Goal: Ask a question: Seek information or help from site administrators or community

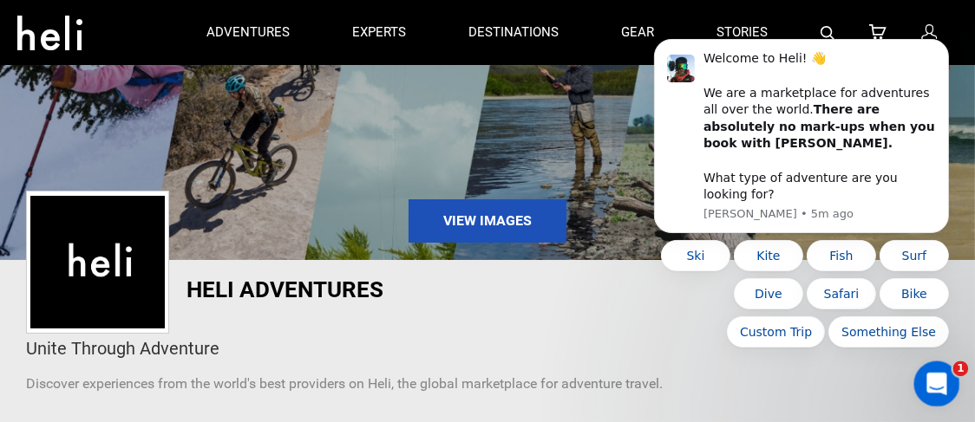
click at [930, 372] on div "Open Intercom Messenger" at bounding box center [933, 381] width 57 height 57
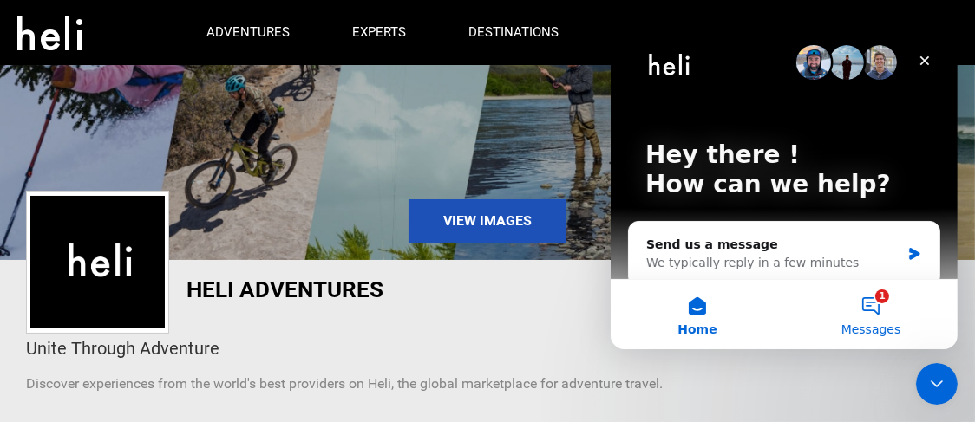
drag, startPoint x: 855, startPoint y: 299, endPoint x: 833, endPoint y: 295, distance: 22.1
click at [854, 297] on button "1 Messages" at bounding box center [869, 314] width 173 height 69
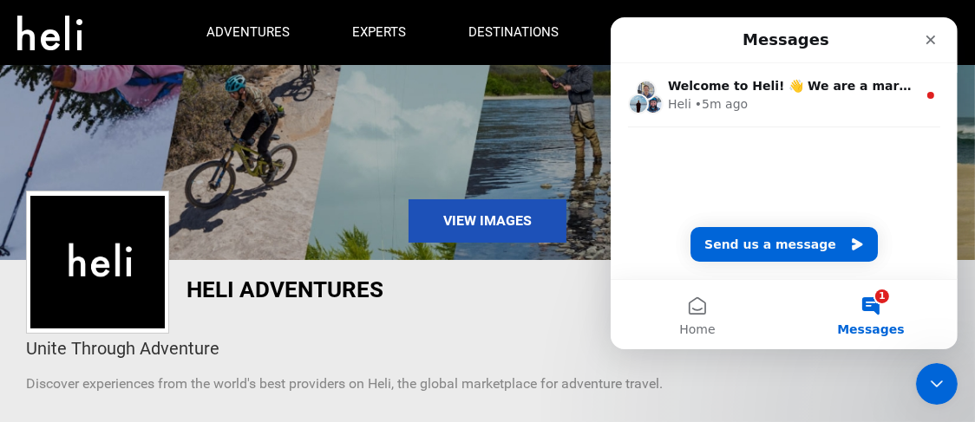
click at [874, 302] on button "1 Messages" at bounding box center [869, 314] width 173 height 69
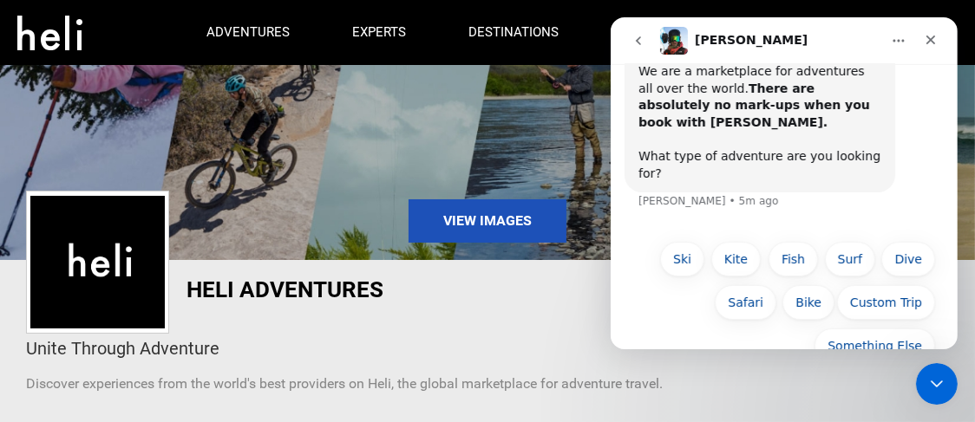
scroll to position [107, 0]
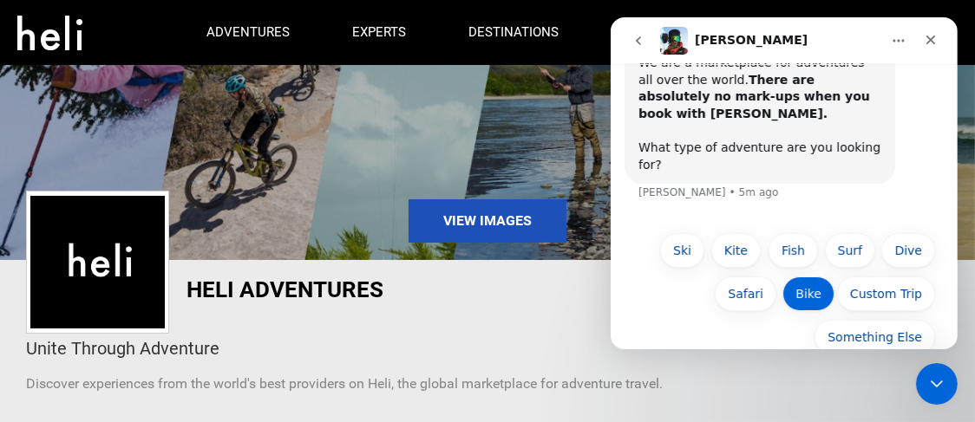
click at [798, 277] on button "Bike" at bounding box center [807, 294] width 52 height 35
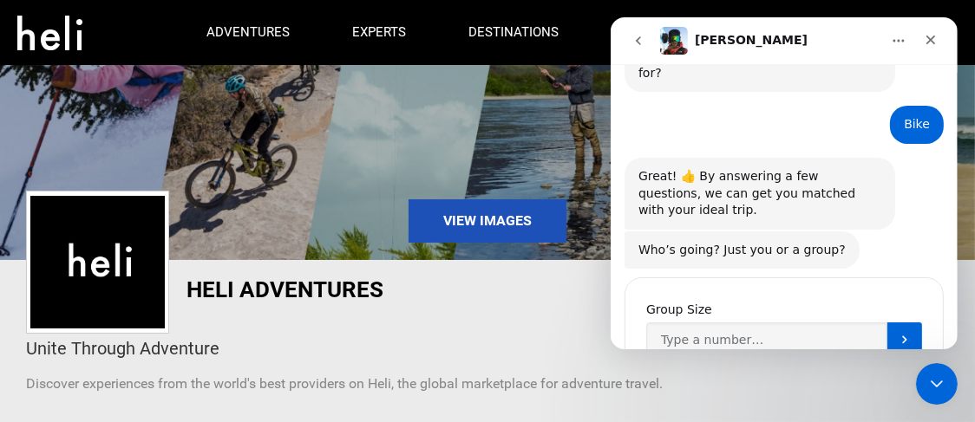
scroll to position [223, 0]
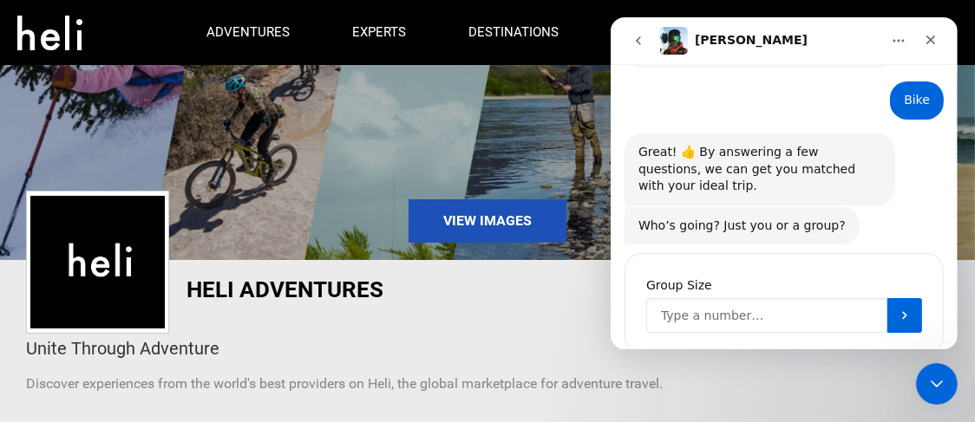
click at [706, 298] on input "Group Size" at bounding box center [765, 315] width 241 height 35
type input "1"
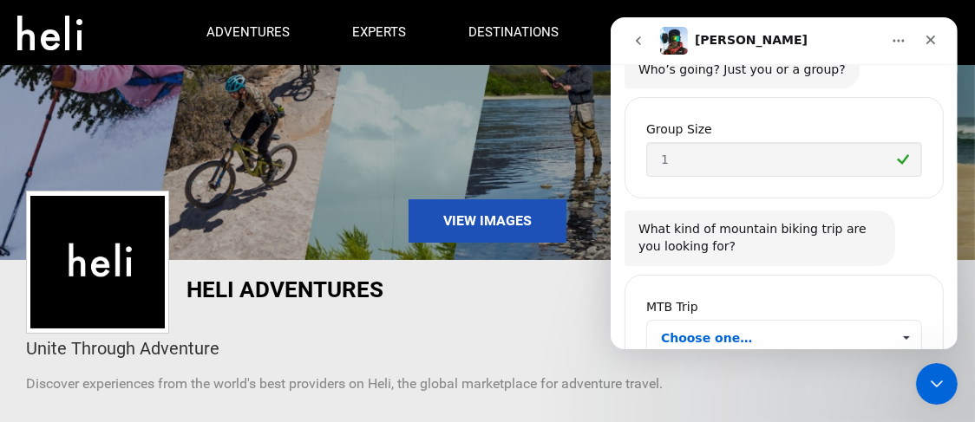
scroll to position [402, 0]
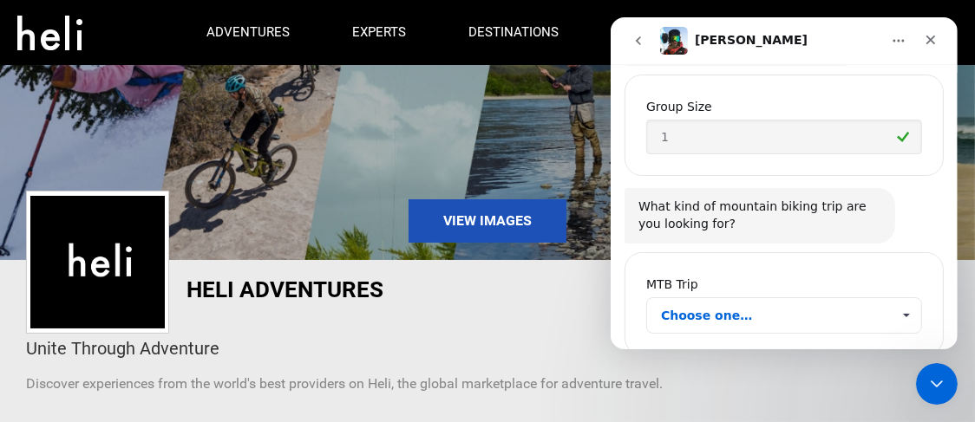
click at [898, 298] on span "Choose one…" at bounding box center [905, 315] width 30 height 35
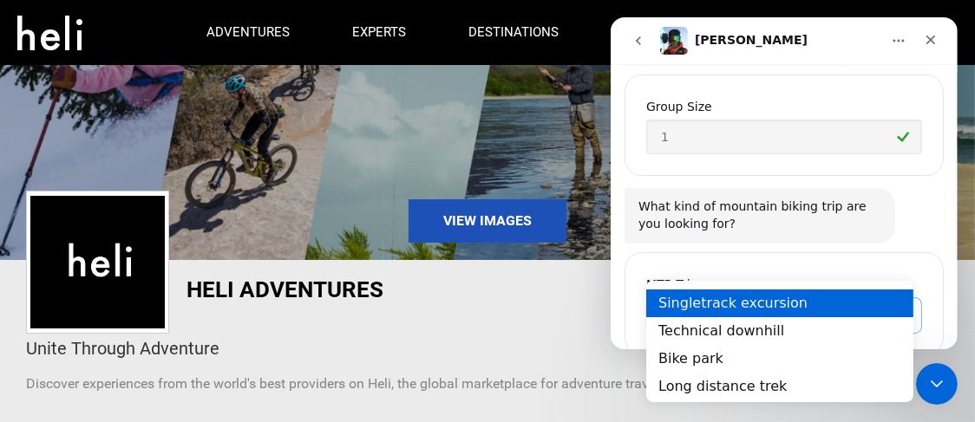
click at [697, 305] on div "Singletrack excursion" at bounding box center [778, 304] width 267 height 28
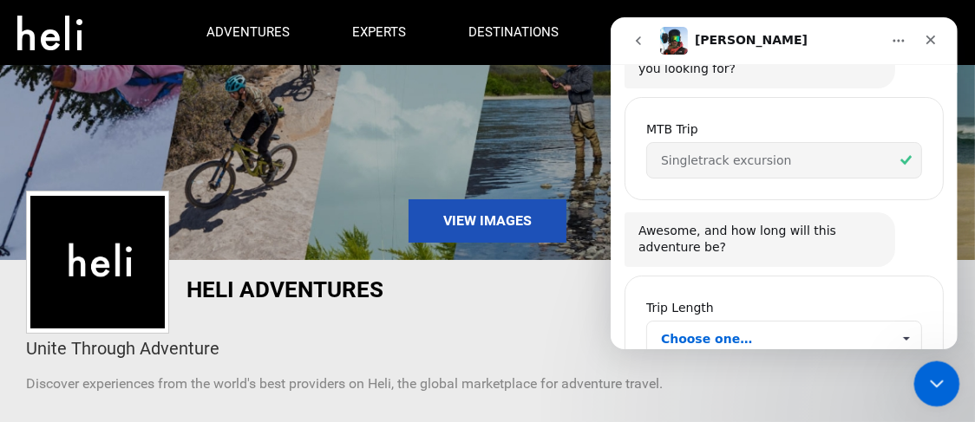
scroll to position [579, 0]
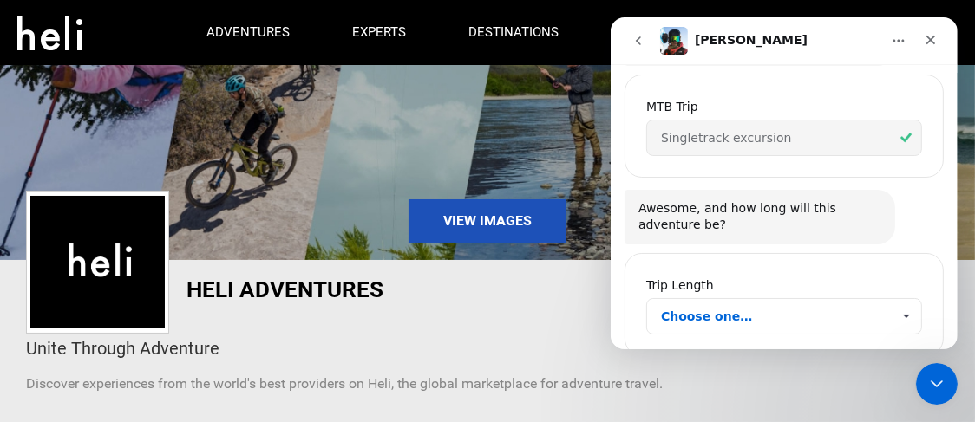
click at [670, 299] on span "Choose one…" at bounding box center [775, 316] width 230 height 35
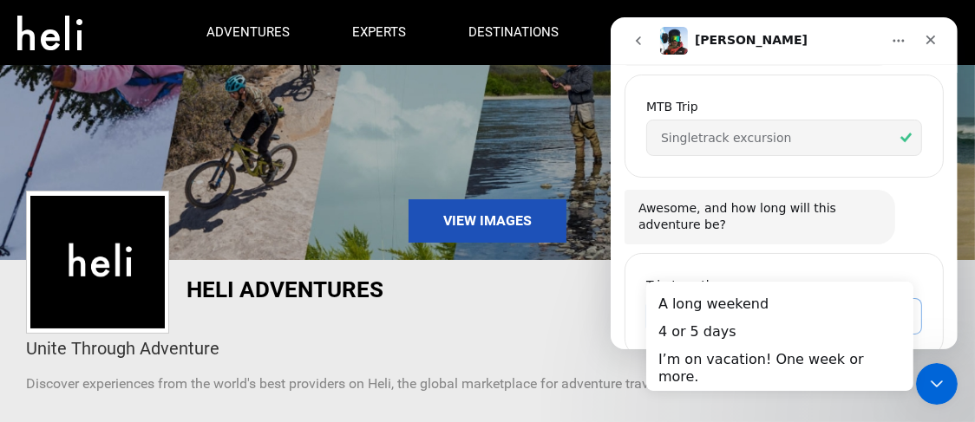
scroll to position [0, 0]
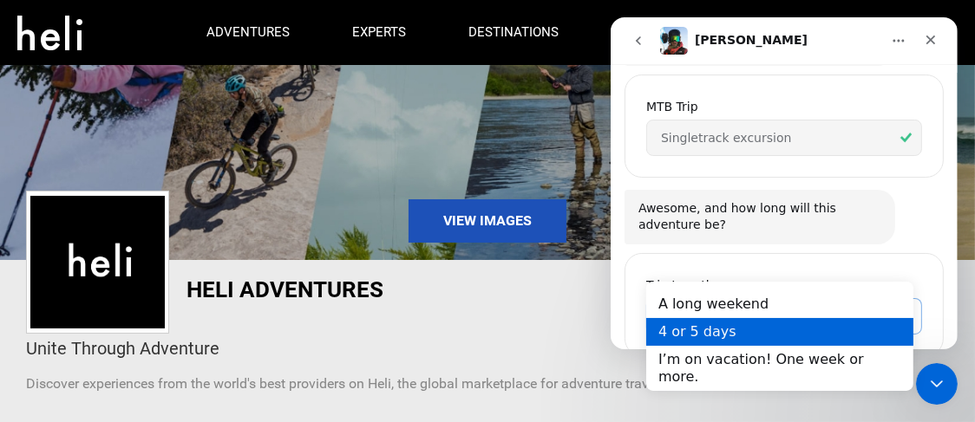
click at [683, 334] on div "4 or 5 days" at bounding box center [778, 331] width 267 height 28
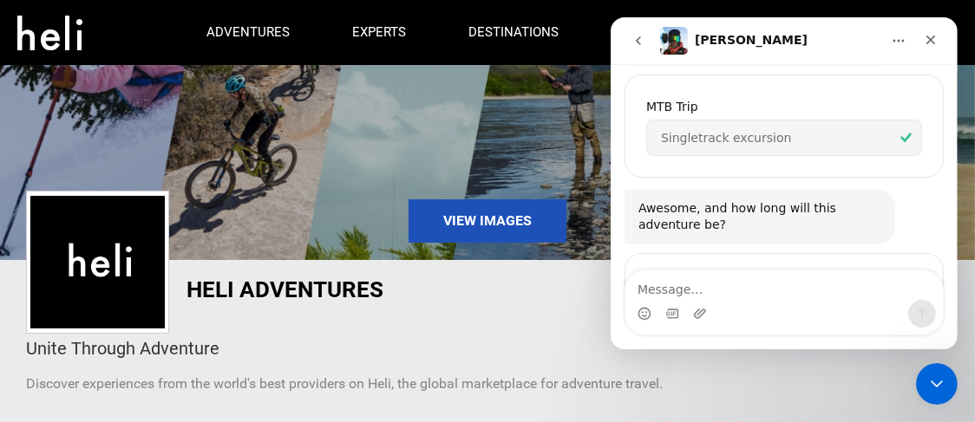
scroll to position [716, 0]
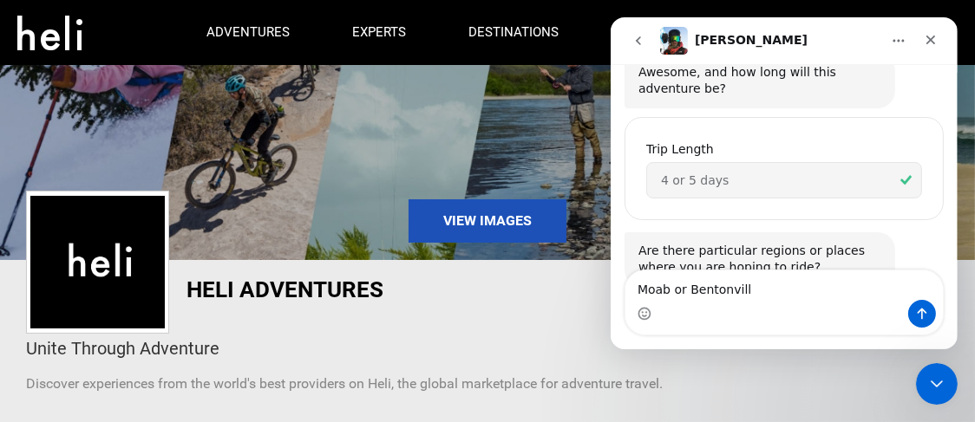
type textarea "Moab or [GEOGRAPHIC_DATA]"
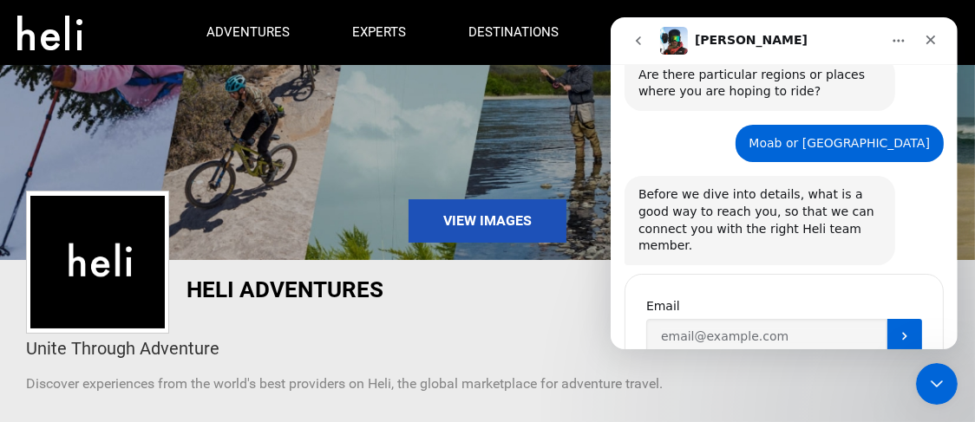
scroll to position [893, 0]
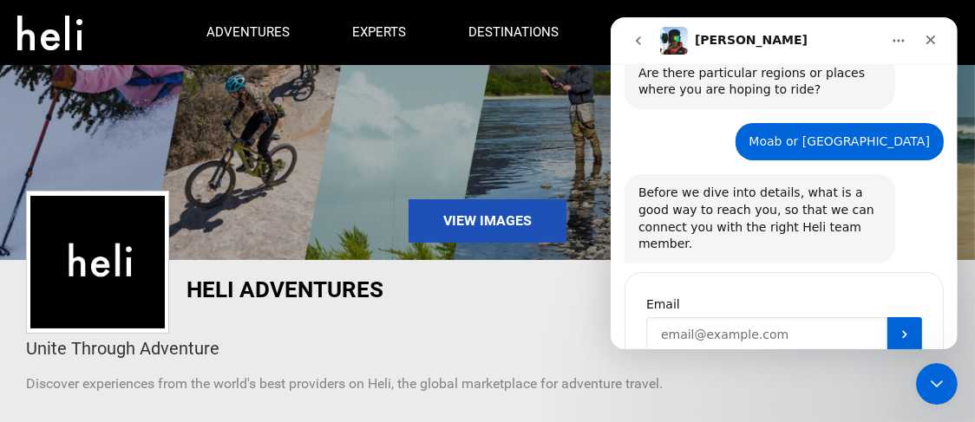
click at [679, 317] on input "Enter your email" at bounding box center [765, 334] width 241 height 35
type input "[EMAIL_ADDRESS][DOMAIN_NAME]"
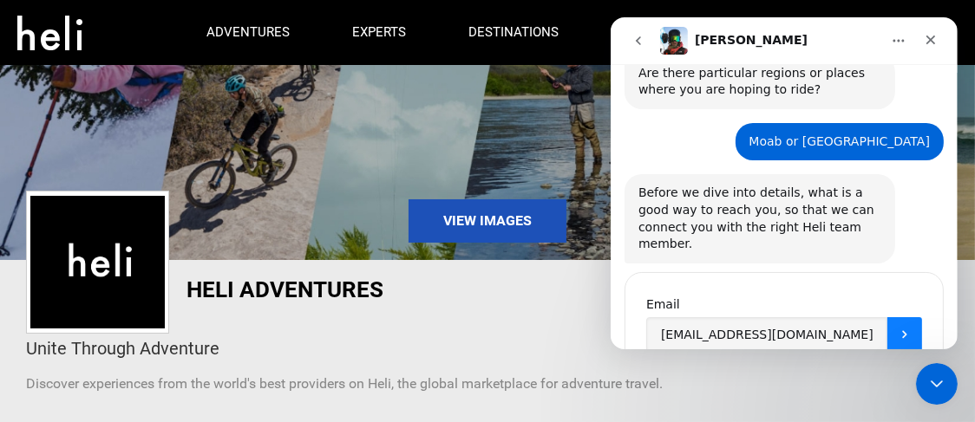
click at [897, 328] on icon "Submit" at bounding box center [904, 335] width 14 height 14
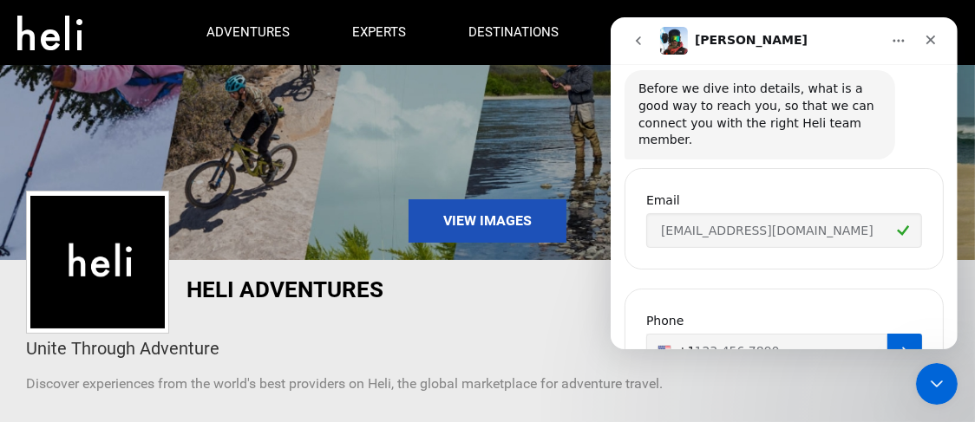
scroll to position [1014, 0]
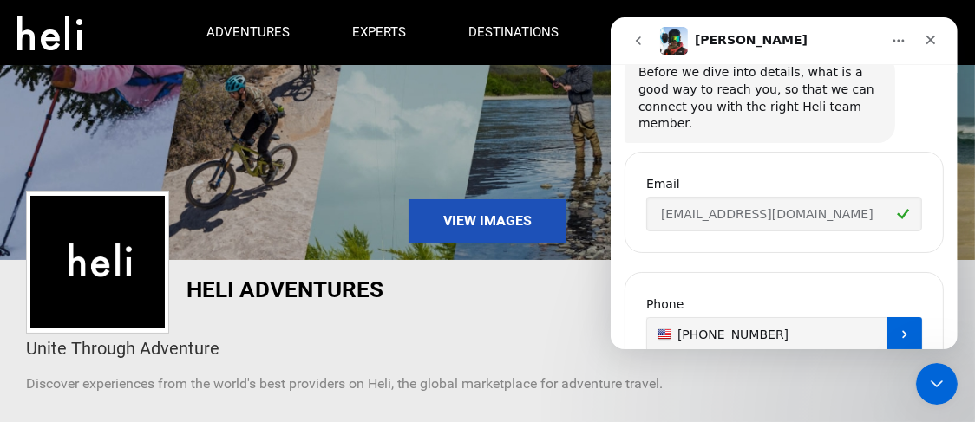
type input "[PHONE_NUMBER]"
click at [897, 328] on icon "Submit" at bounding box center [904, 335] width 14 height 14
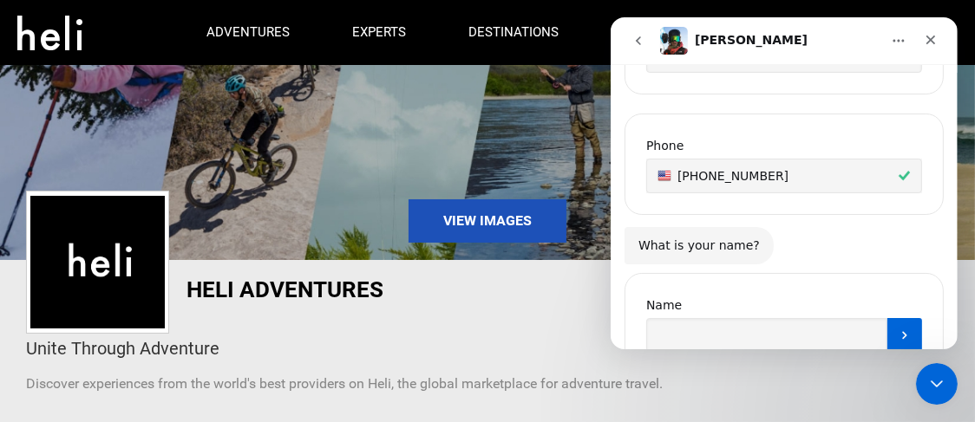
scroll to position [1173, 0]
click at [670, 317] on input "Name" at bounding box center [765, 334] width 241 height 35
type input "[PERSON_NAME]"
click at [901, 331] on icon "Submit" at bounding box center [903, 335] width 4 height 8
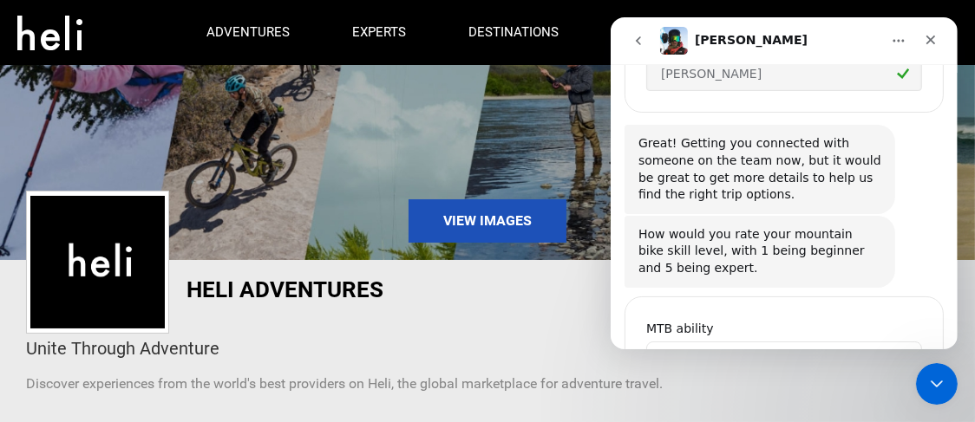
scroll to position [1460, 0]
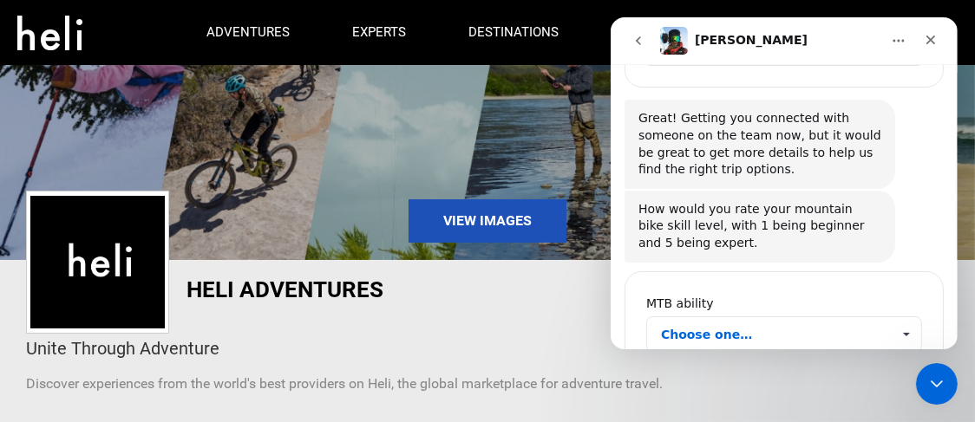
click at [688, 317] on span "Choose one…" at bounding box center [775, 334] width 230 height 35
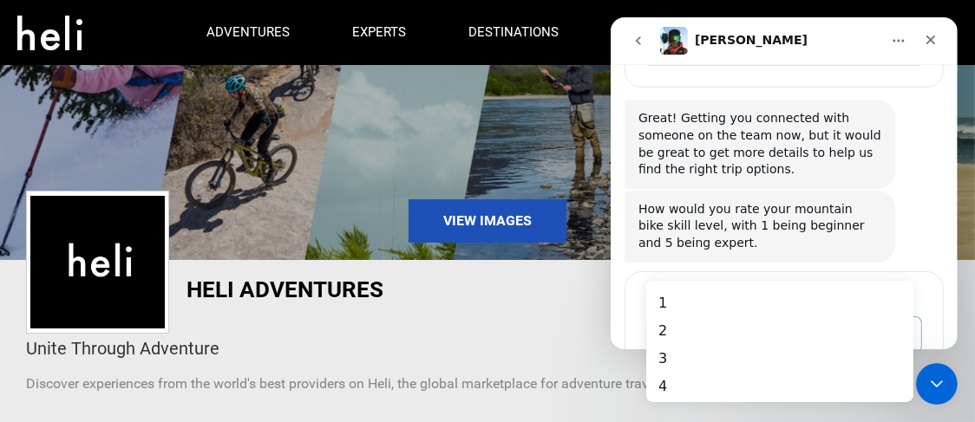
scroll to position [0, 0]
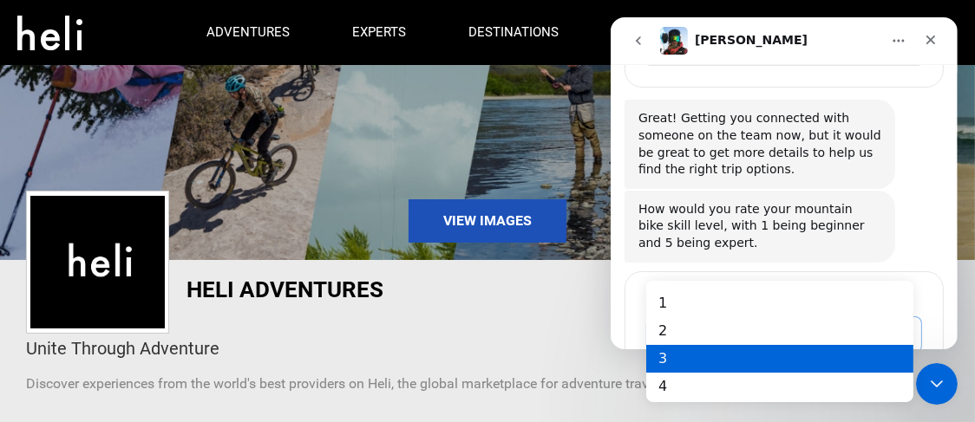
click at [663, 362] on div "3" at bounding box center [778, 359] width 267 height 28
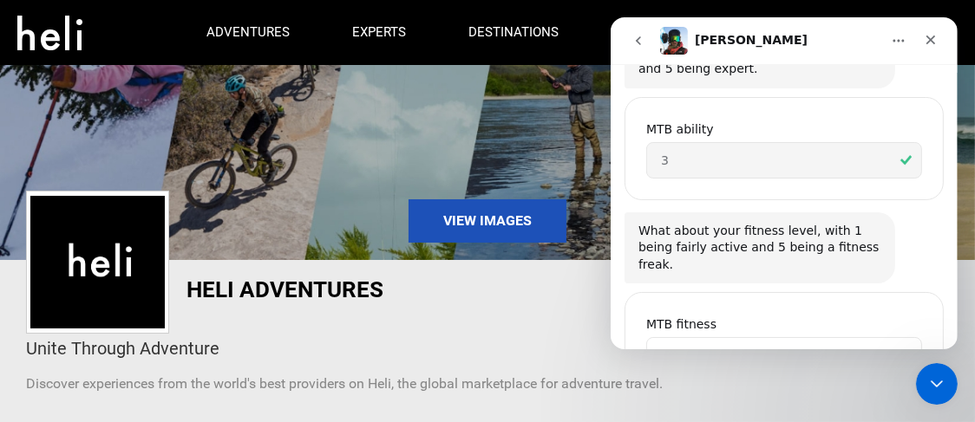
scroll to position [1638, 0]
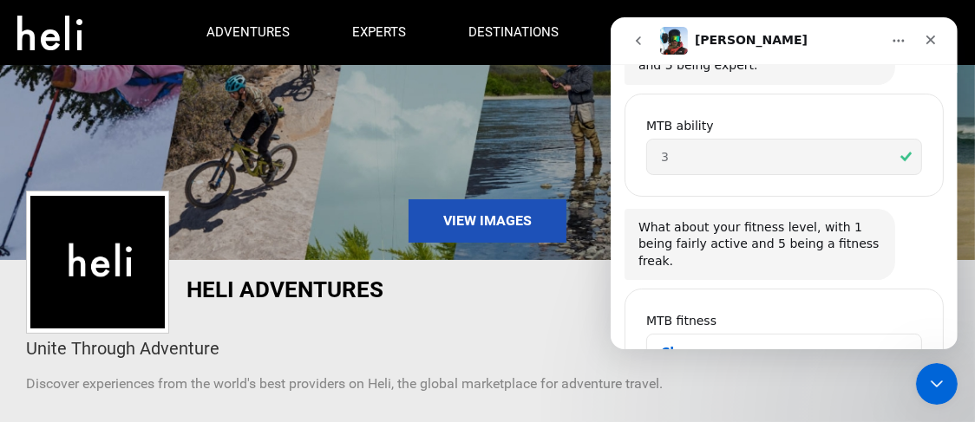
click at [690, 335] on span "Choose one…" at bounding box center [775, 352] width 230 height 35
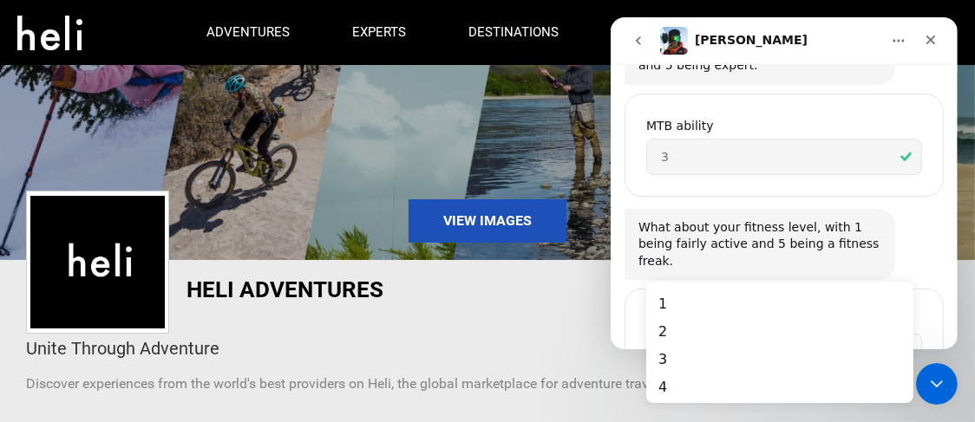
scroll to position [0, 0]
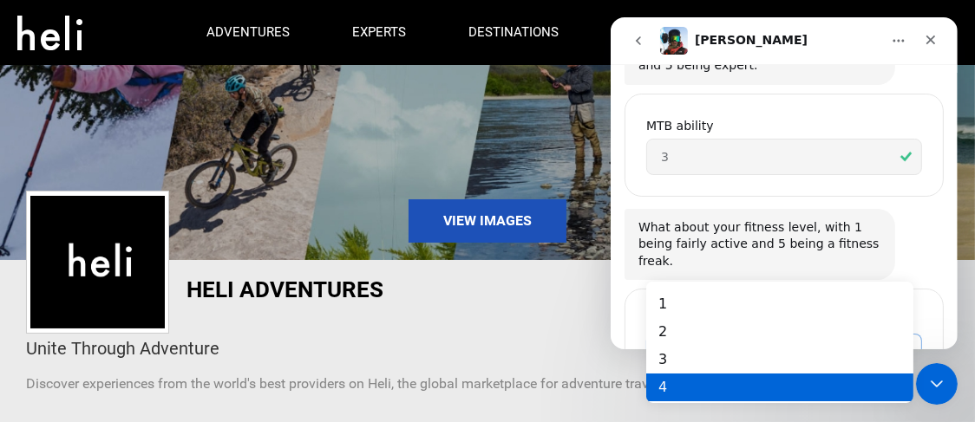
click at [658, 386] on div "4" at bounding box center [778, 387] width 267 height 28
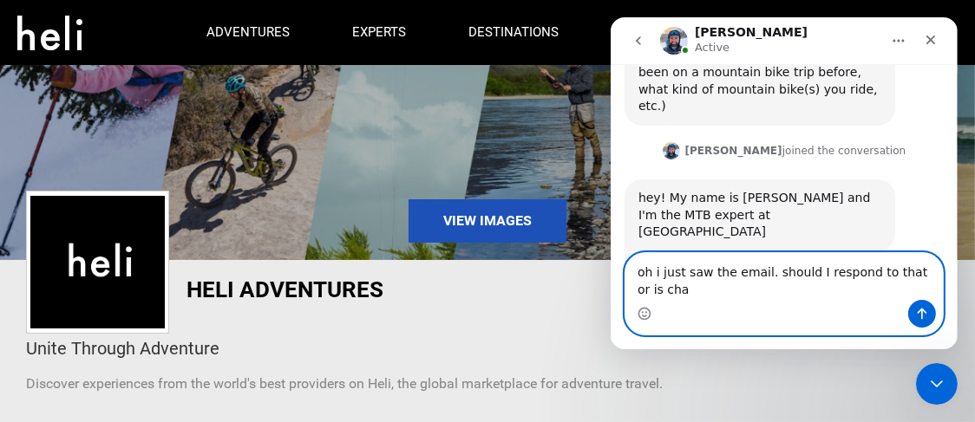
scroll to position [2047, 0]
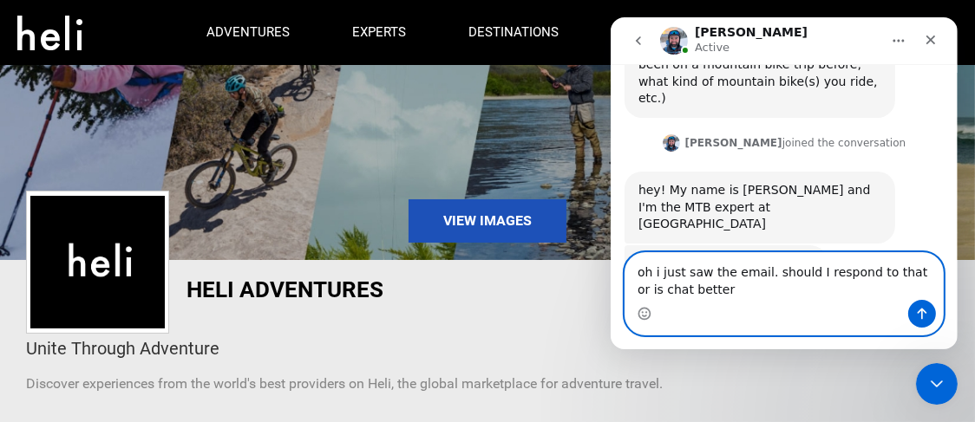
type textarea "oh i just saw the email. should I respond to that or is chat better?"
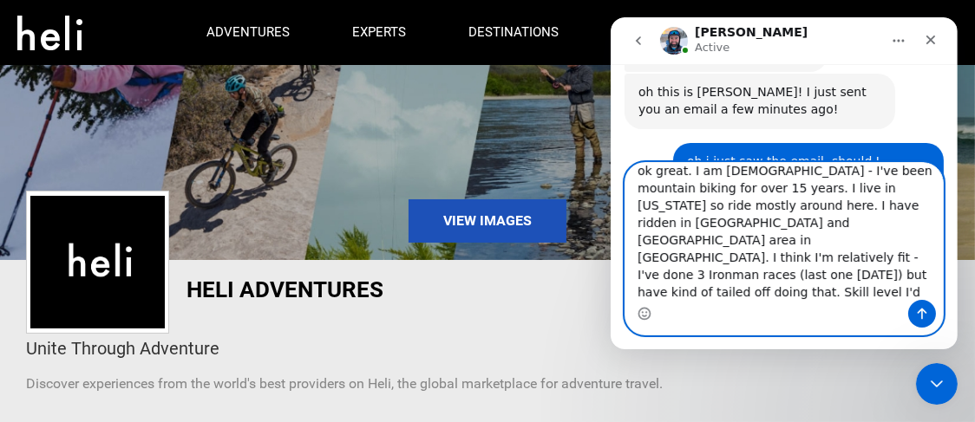
scroll to position [29, 0]
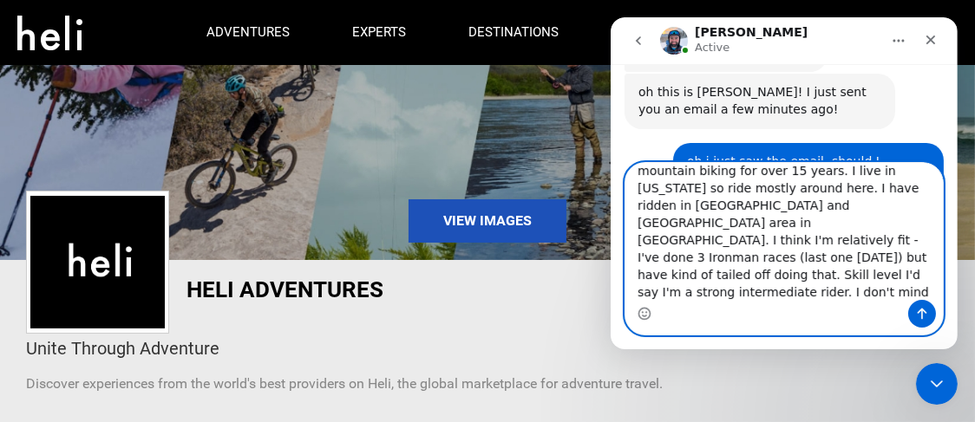
type textarea "ok great. I am [DEMOGRAPHIC_DATA] - I've been mountain biking for over 15 years…"
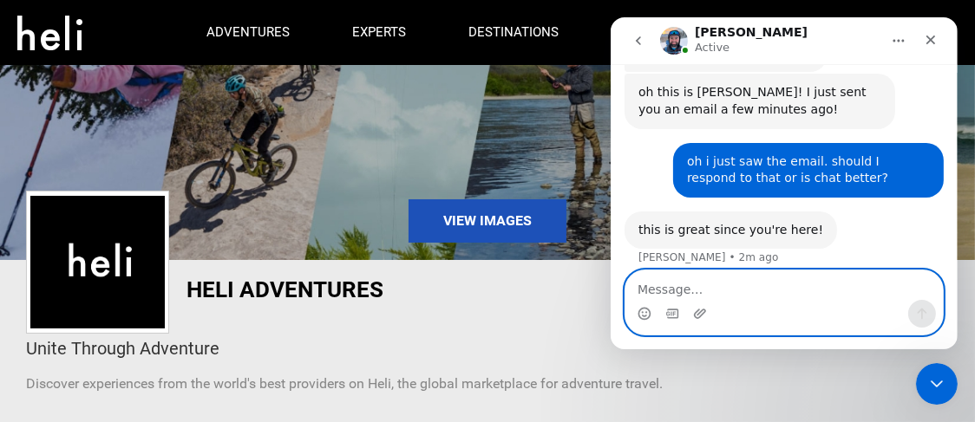
scroll to position [2371, 0]
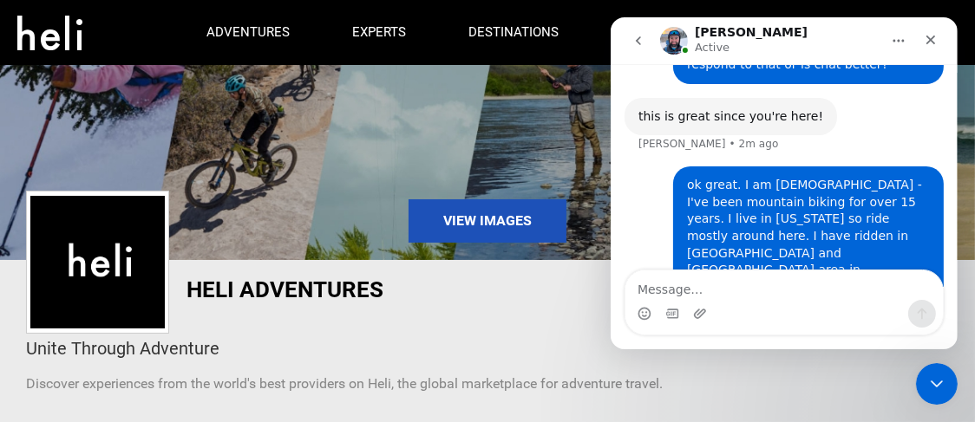
click at [901, 42] on icon "Home" at bounding box center [897, 41] width 11 height 3
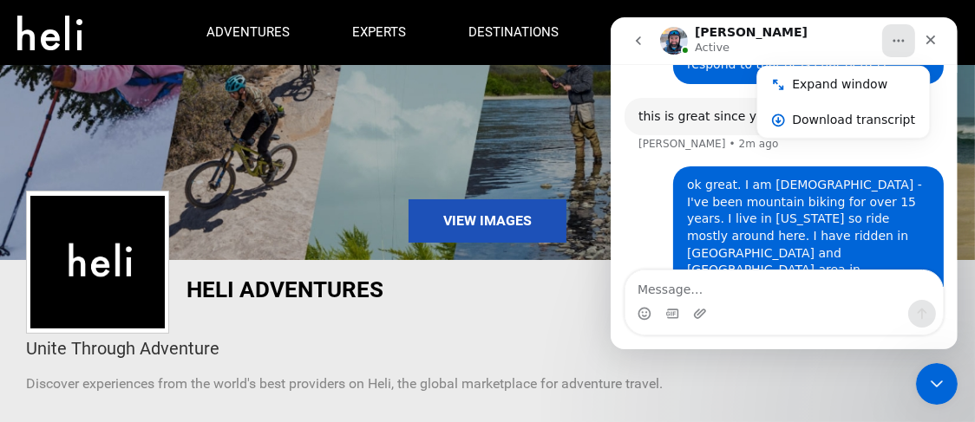
click at [901, 42] on icon "Home" at bounding box center [897, 41] width 11 height 3
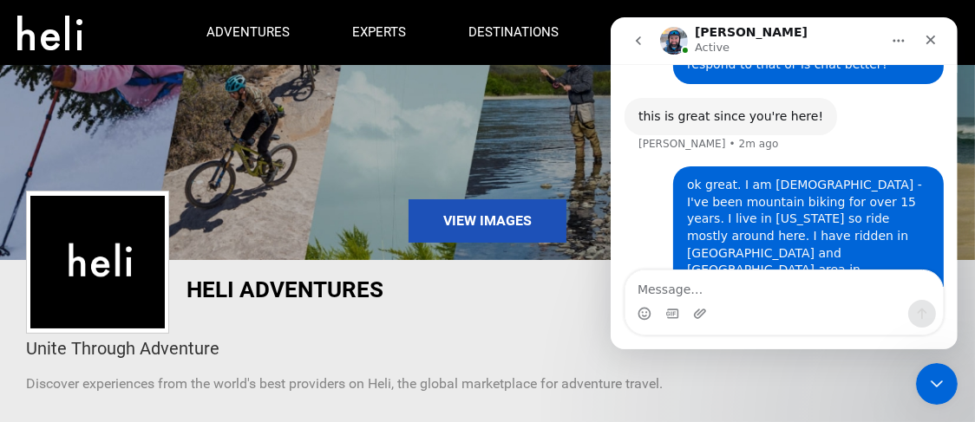
click at [901, 42] on icon "Home" at bounding box center [897, 41] width 11 height 3
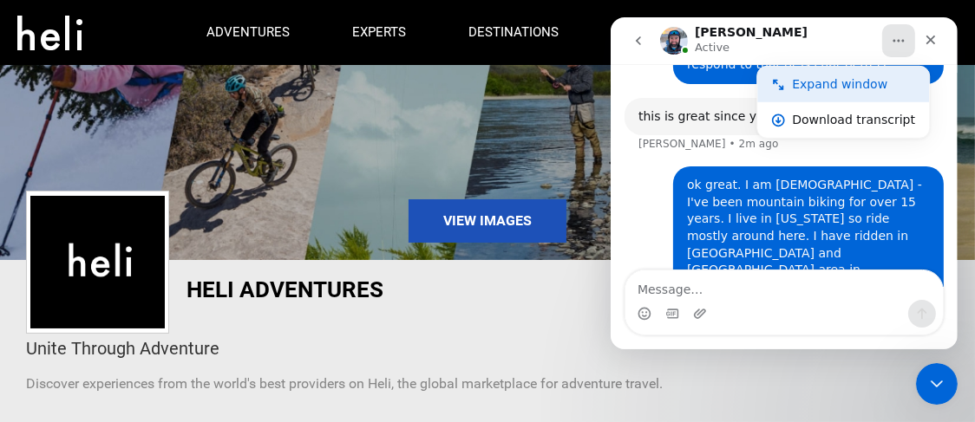
click at [839, 84] on div "Expand window" at bounding box center [852, 84] width 123 height 18
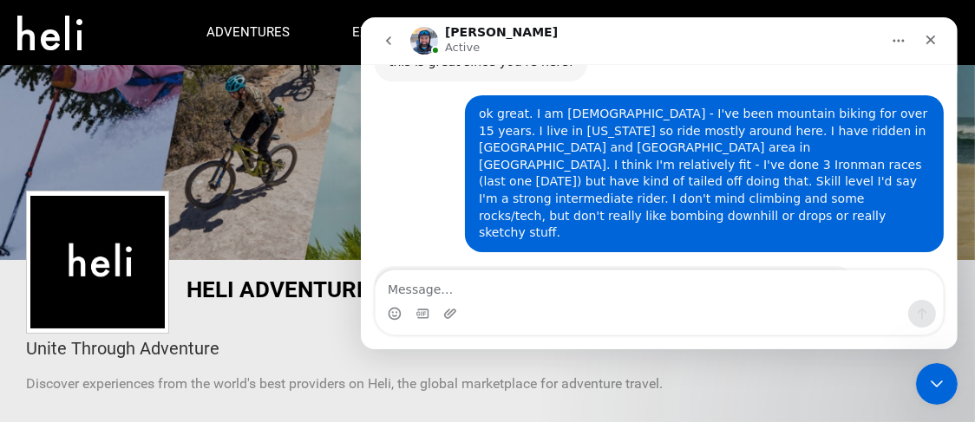
scroll to position [2100, 0]
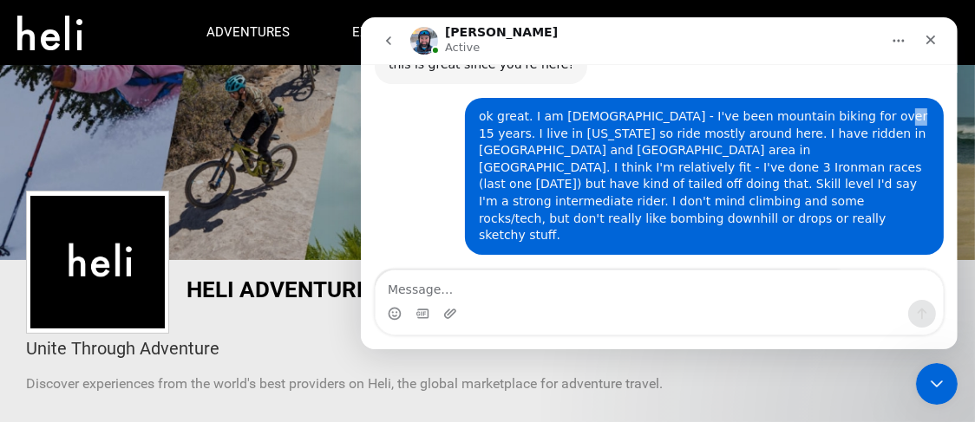
drag, startPoint x: 589, startPoint y: 84, endPoint x: 817, endPoint y: 88, distance: 228.1
click at [826, 108] on div "ok great. I am [DEMOGRAPHIC_DATA] - I've been mountain biking for over 15 years…" at bounding box center [703, 176] width 451 height 136
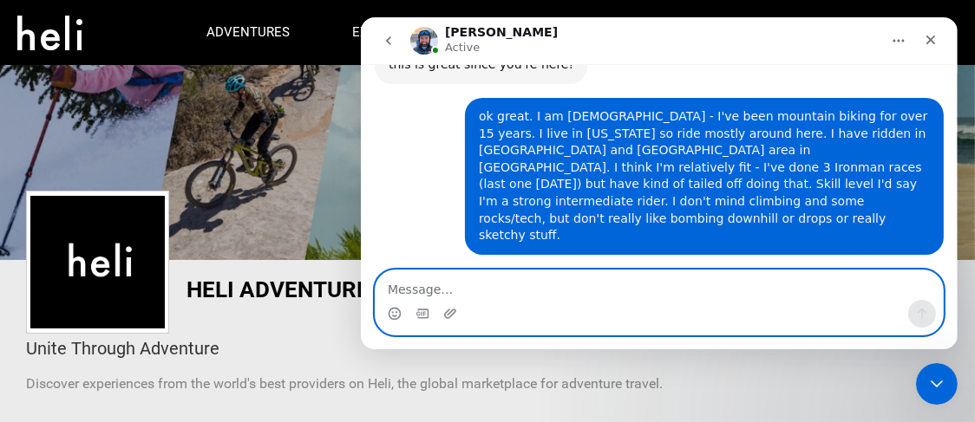
click at [426, 288] on textarea "Message…" at bounding box center [658, 285] width 567 height 29
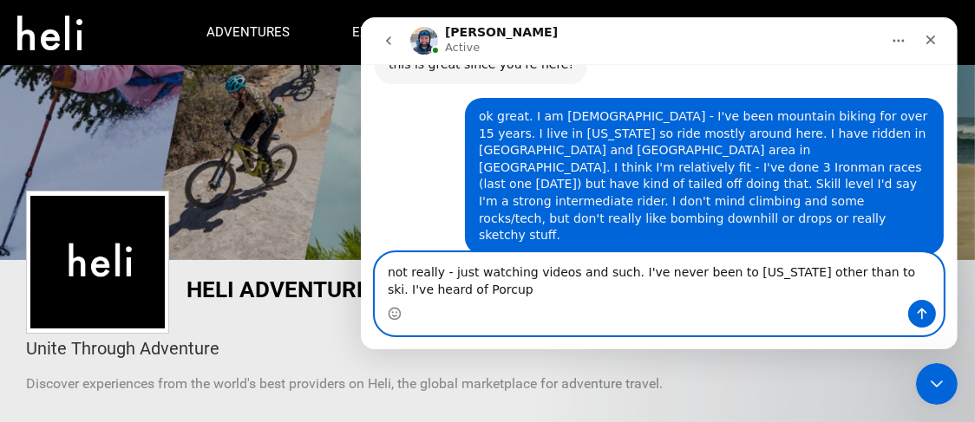
scroll to position [2117, 0]
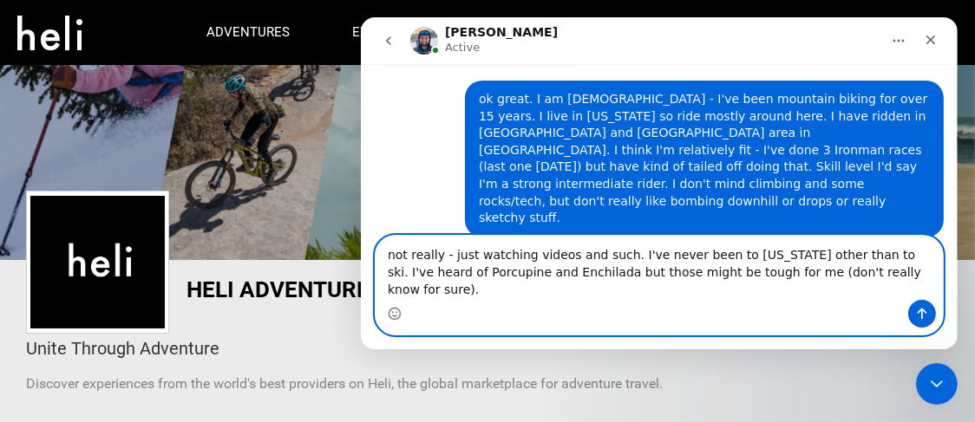
type textarea "not really - just watching videos and such. I've never been to [US_STATE] other…"
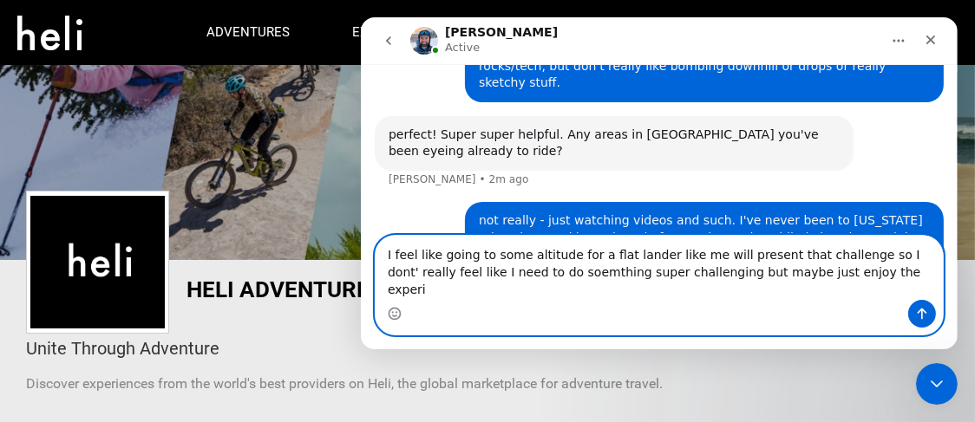
scroll to position [2270, 0]
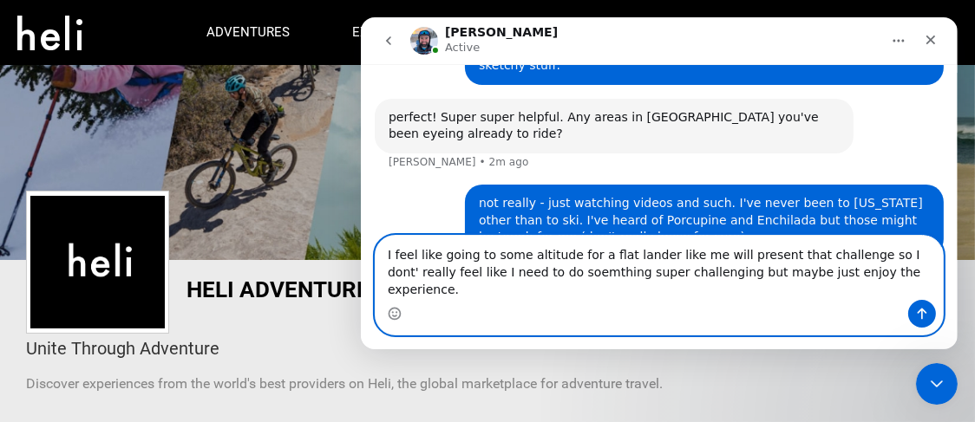
type textarea "I feel like going to some altitude for a flat lander like me will present that …"
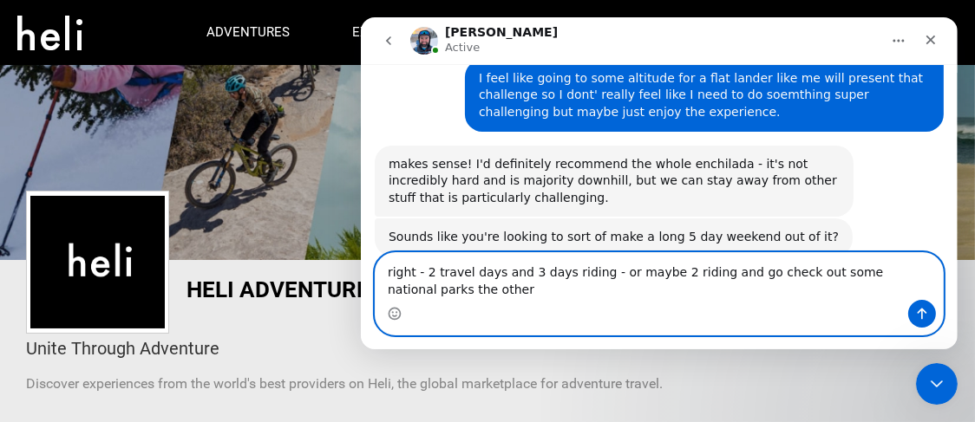
scroll to position [2468, 0]
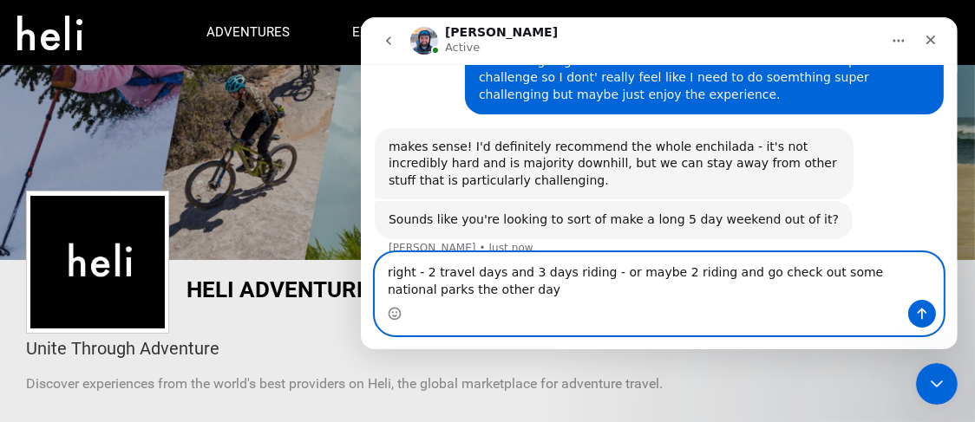
type textarea "right - 2 travel days and 3 days riding - or maybe 2 riding and go check out so…"
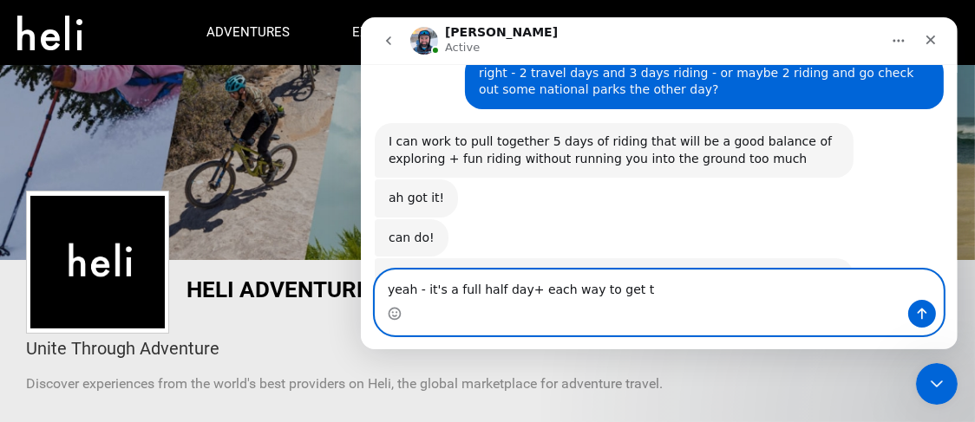
scroll to position [2657, 0]
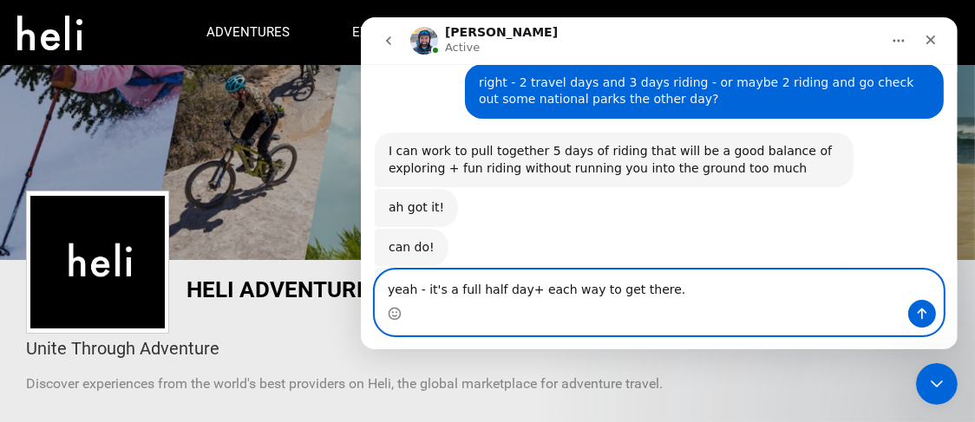
click at [449, 285] on textarea "yeah - it's a full half day+ each way to get there." at bounding box center [658, 285] width 567 height 29
type textarea "yeah - it's close to a full day each way to get there."
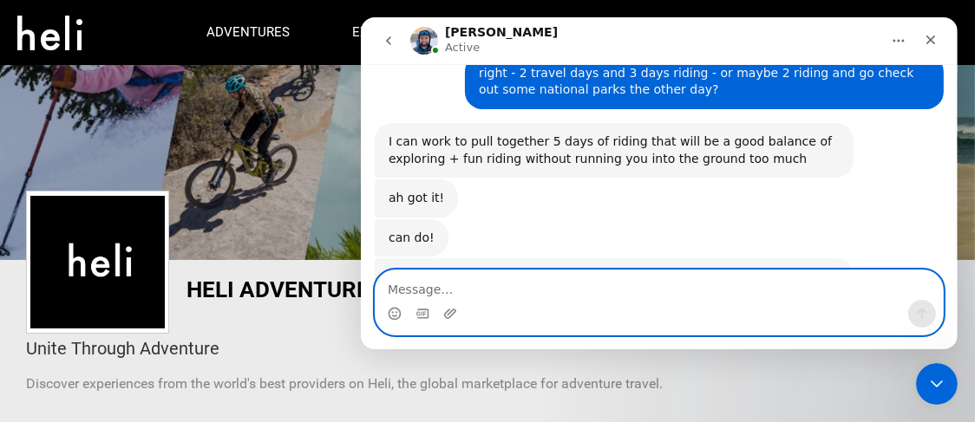
scroll to position [2709, 0]
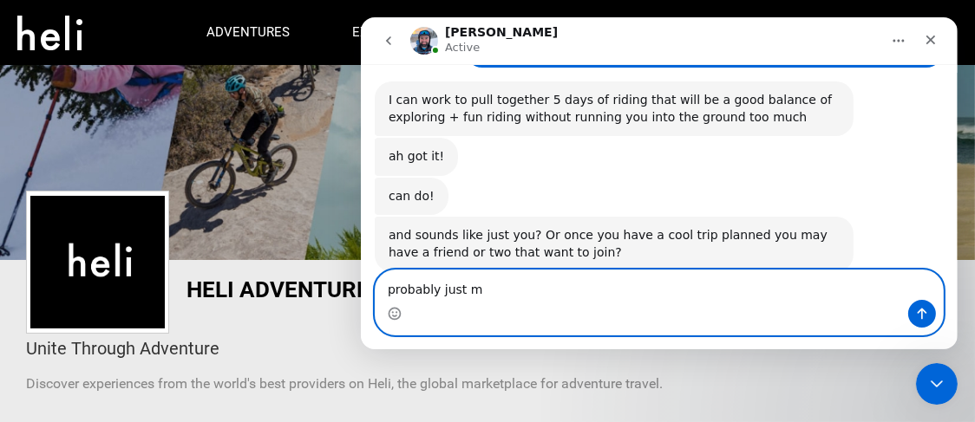
type textarea "probably just me"
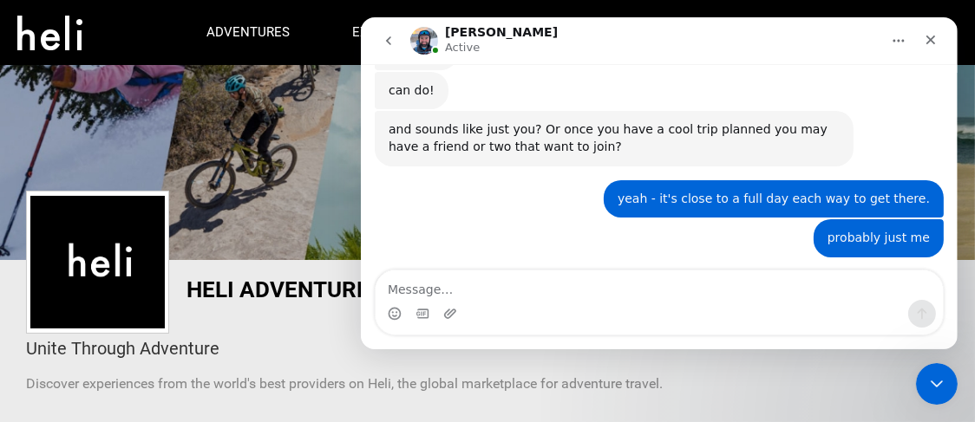
scroll to position [2817, 0]
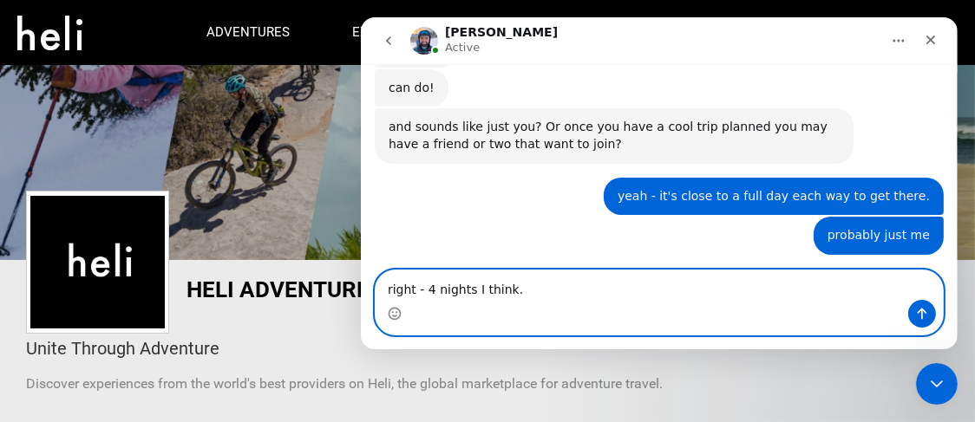
type textarea "right - 4 nights I think."
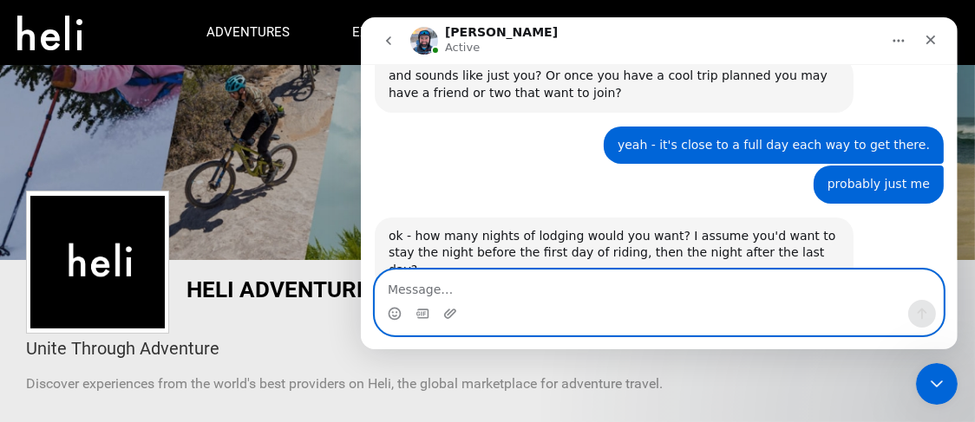
scroll to position [2869, 0]
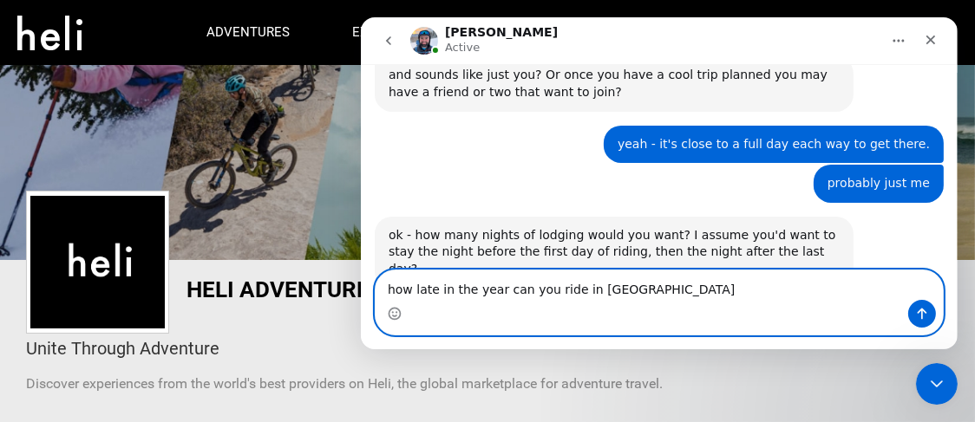
type textarea "how late in the year can you ride in [GEOGRAPHIC_DATA]?"
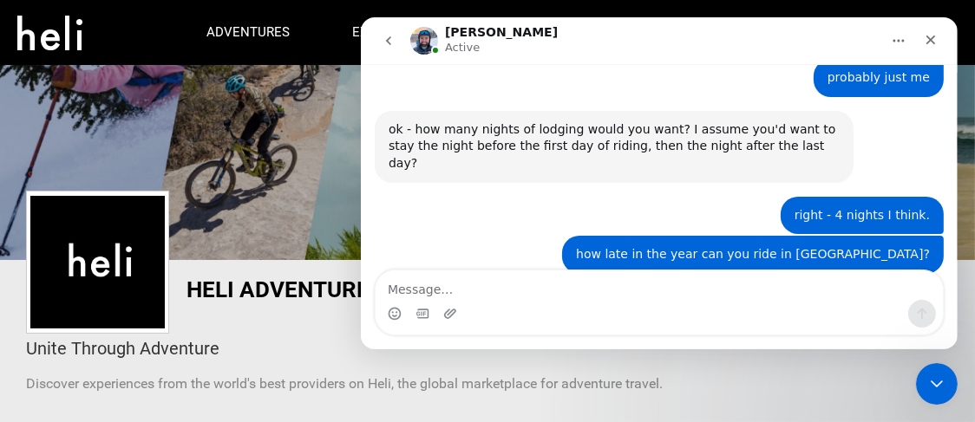
scroll to position [3017, 0]
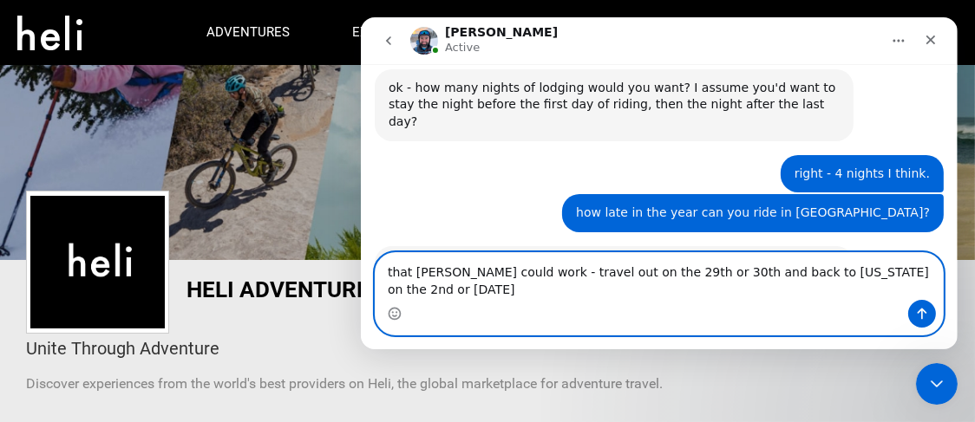
type textarea "that [PERSON_NAME] could work - travel out on the 29th or 30th and back to [US_…"
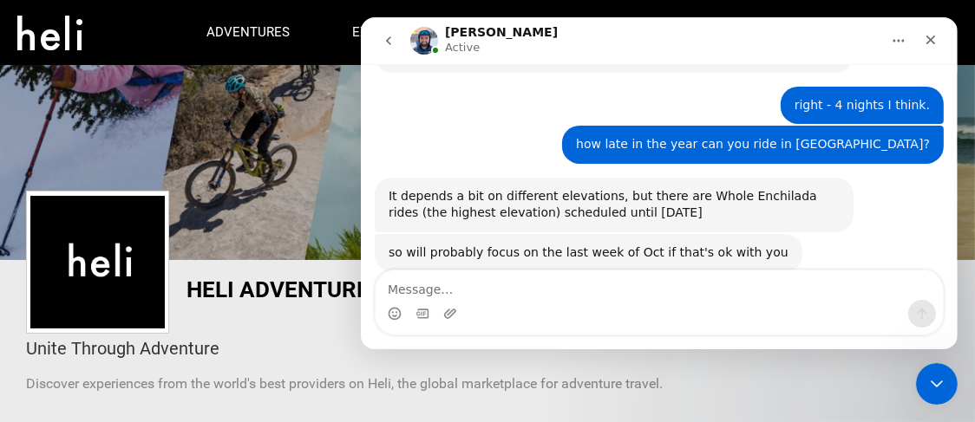
scroll to position [3176, 0]
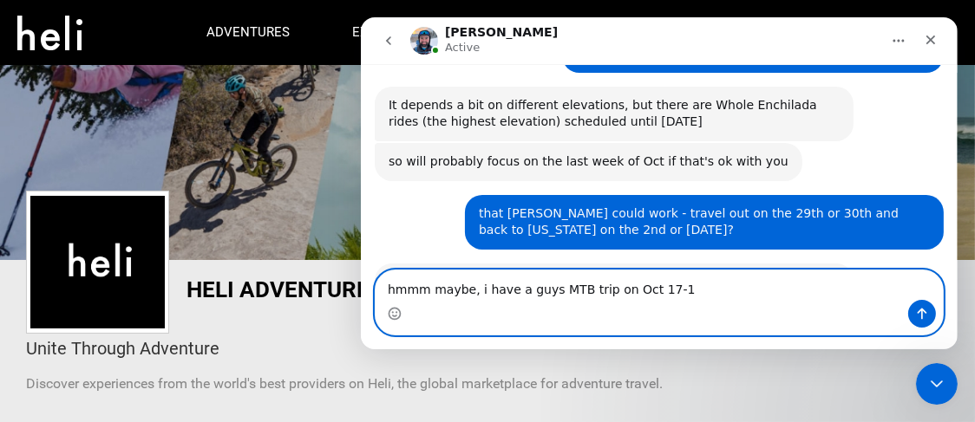
type textarea "hmmm maybe, i have a guys MTB trip on [DATE]-[DATE]"
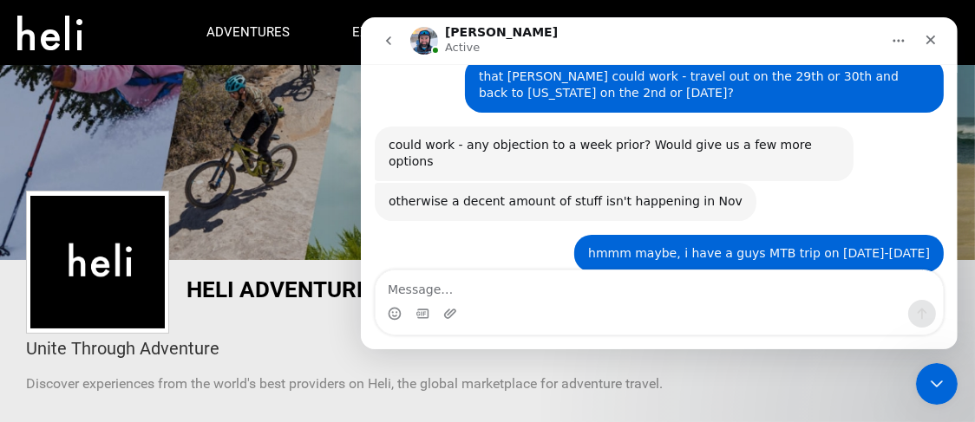
scroll to position [3319, 0]
